Goal: Obtain resource: Download file/media

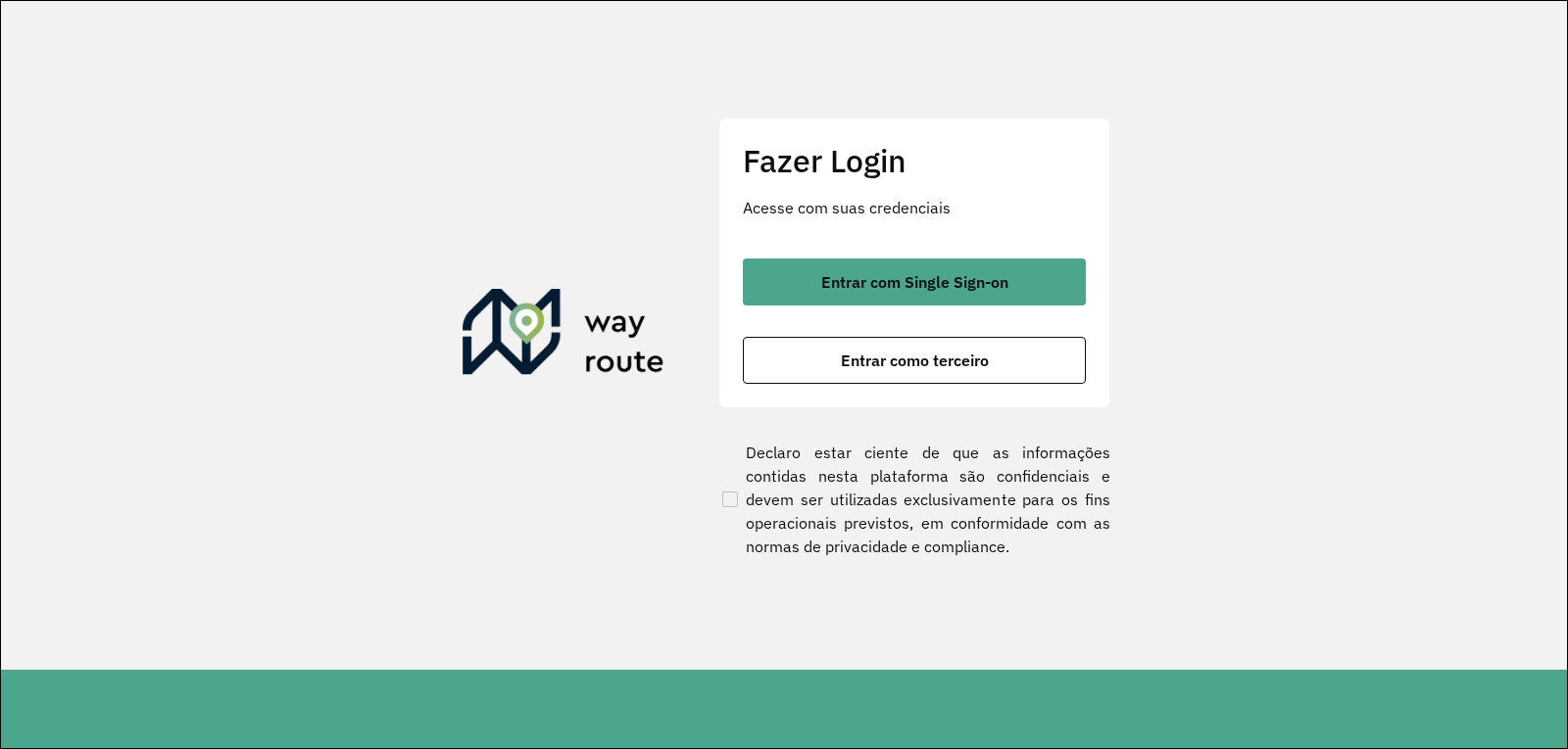
click at [854, 333] on div "Entrar com Single Sign-on Entrar como terceiro" at bounding box center [914, 321] width 343 height 126
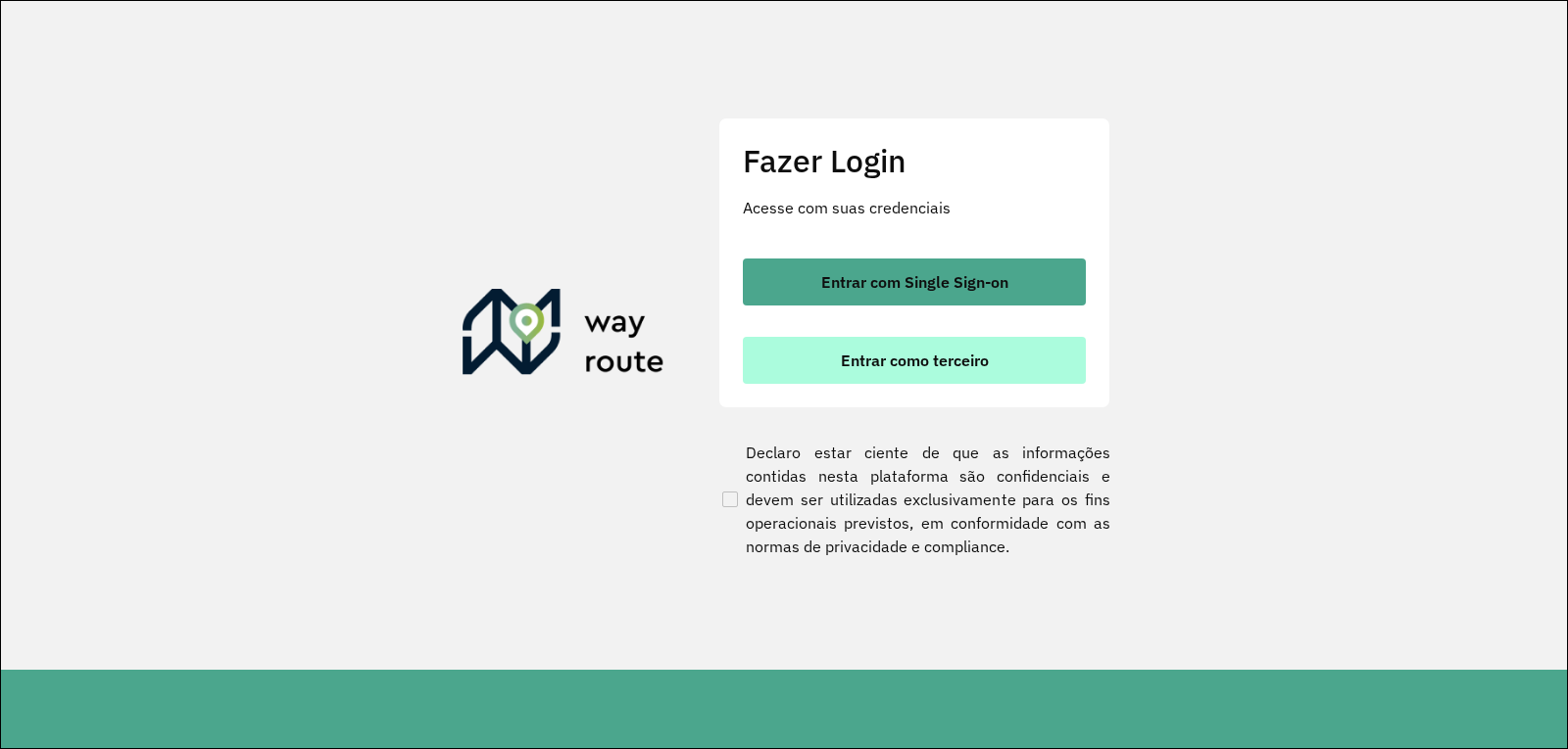
click at [843, 355] on span "Entrar como terceiro" at bounding box center [914, 361] width 148 height 16
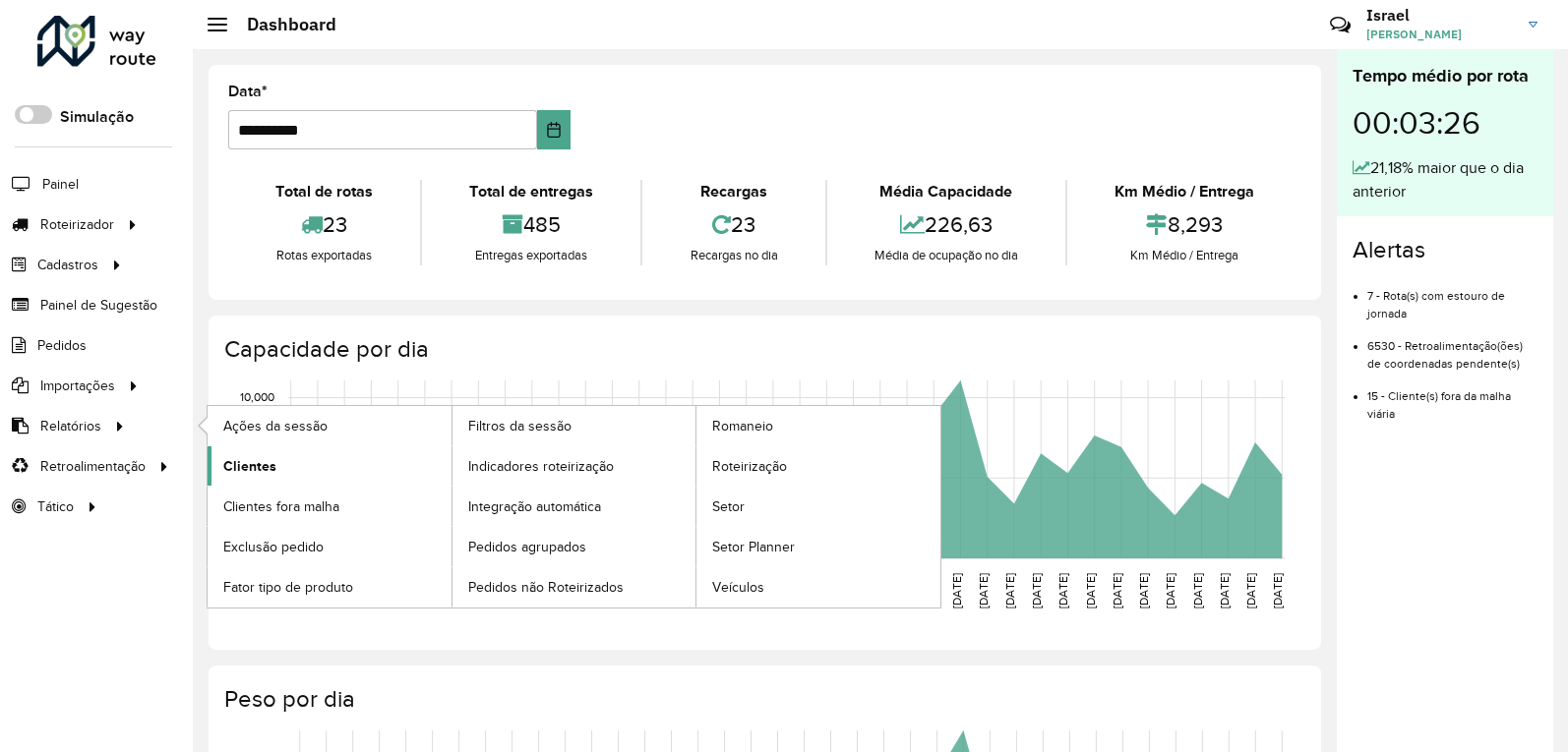
click at [283, 476] on link "Clientes" at bounding box center [329, 467] width 244 height 40
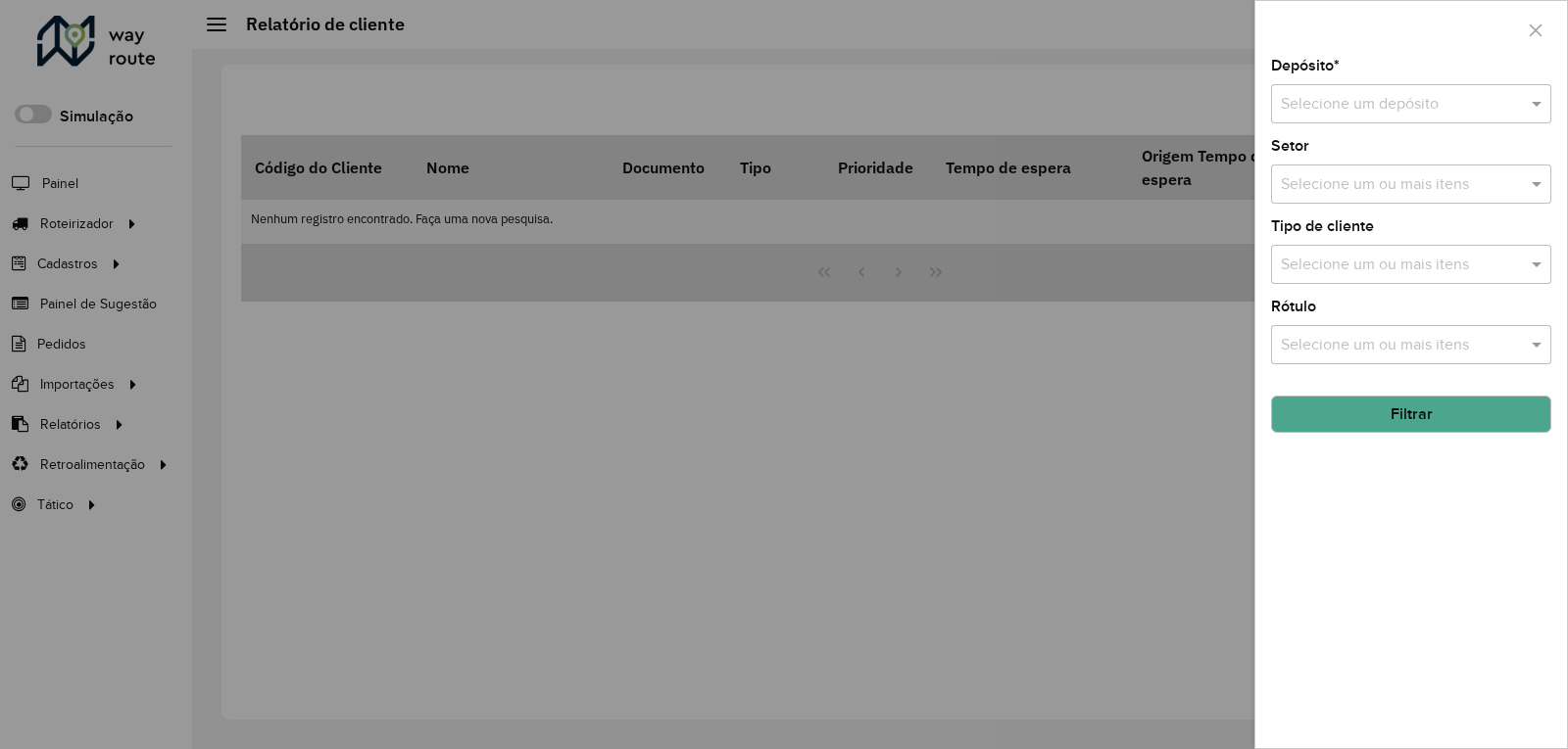
click at [1367, 103] on input "text" at bounding box center [1391, 105] width 221 height 24
click at [1312, 153] on span "INOVALOG" at bounding box center [1318, 160] width 78 height 17
click at [1359, 418] on button "Filtrar" at bounding box center [1410, 414] width 280 height 38
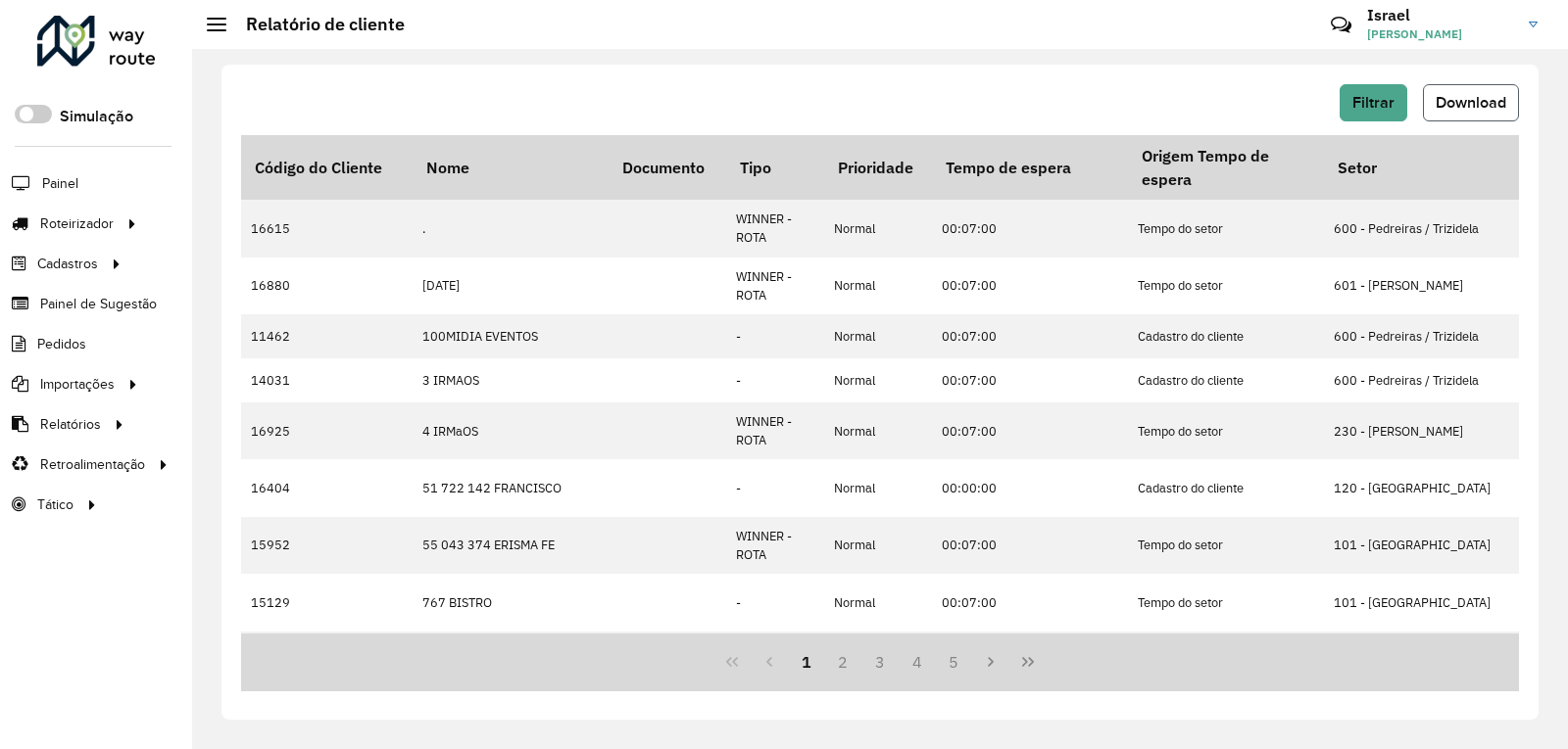
click at [1507, 106] on button "Download" at bounding box center [1470, 103] width 96 height 38
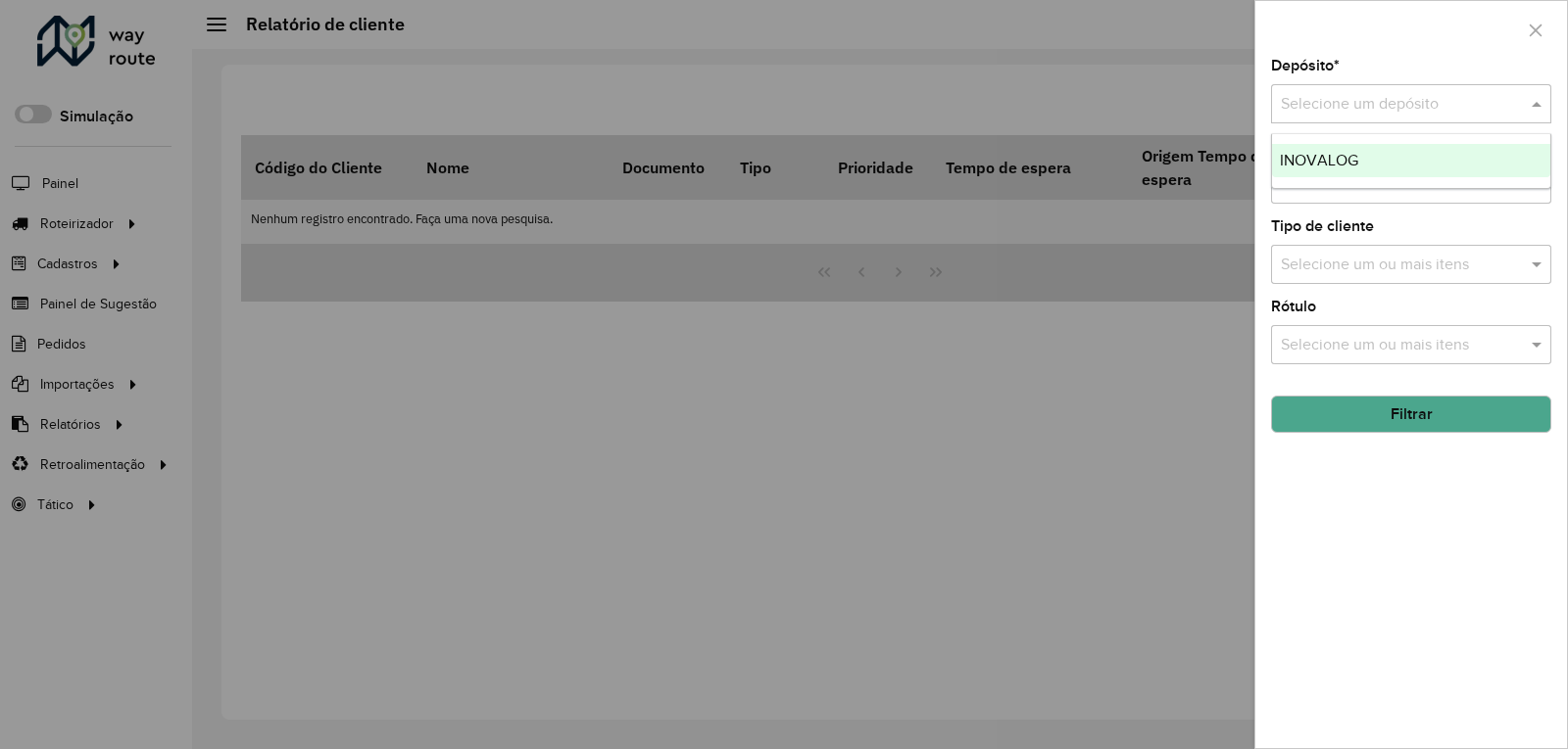
click at [1351, 106] on input "text" at bounding box center [1391, 105] width 221 height 24
click at [1323, 142] on ng-dropdown-panel "INOVALOG" at bounding box center [1410, 160] width 280 height 55
click at [1322, 157] on span "INOVALOG" at bounding box center [1318, 160] width 78 height 17
click at [1403, 423] on button "Filtrar" at bounding box center [1410, 414] width 280 height 38
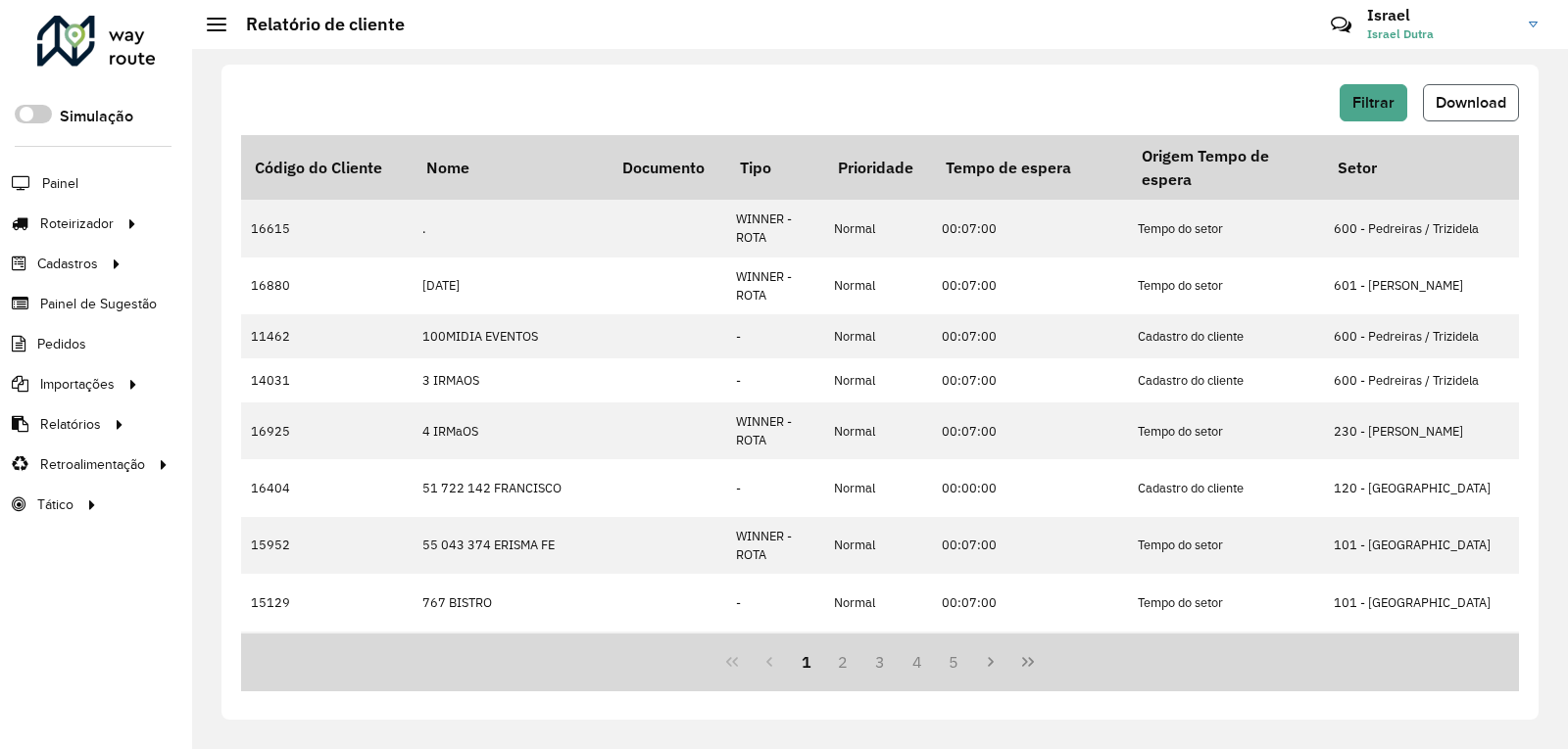
click at [1448, 85] on button "Download" at bounding box center [1470, 103] width 96 height 38
